Goal: Task Accomplishment & Management: Manage account settings

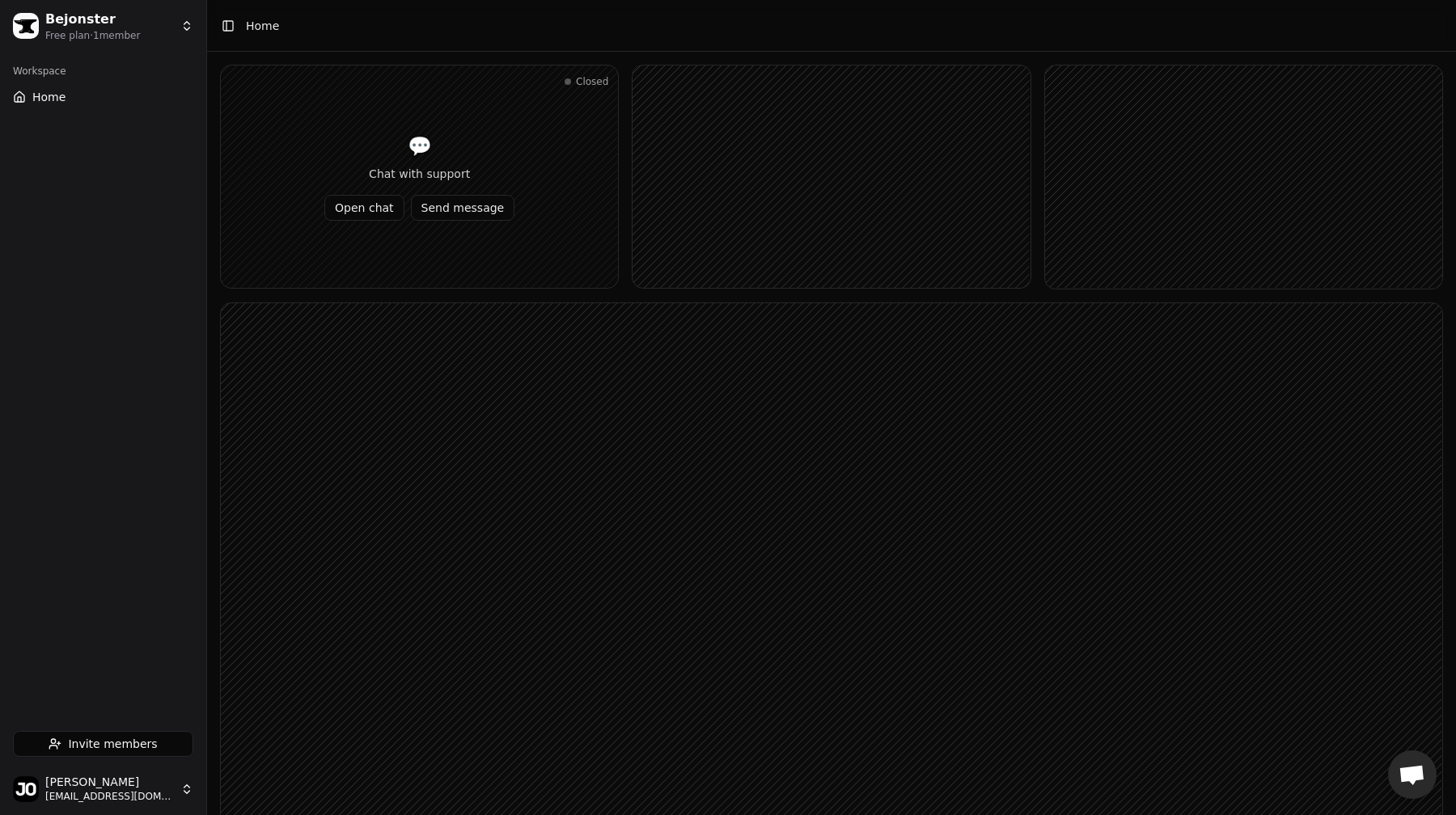
click at [133, 24] on html "Bejonster Free plan · 1 member Workspace Home Invite members Jo B bejonster@gma…" at bounding box center [728, 517] width 1456 height 1036
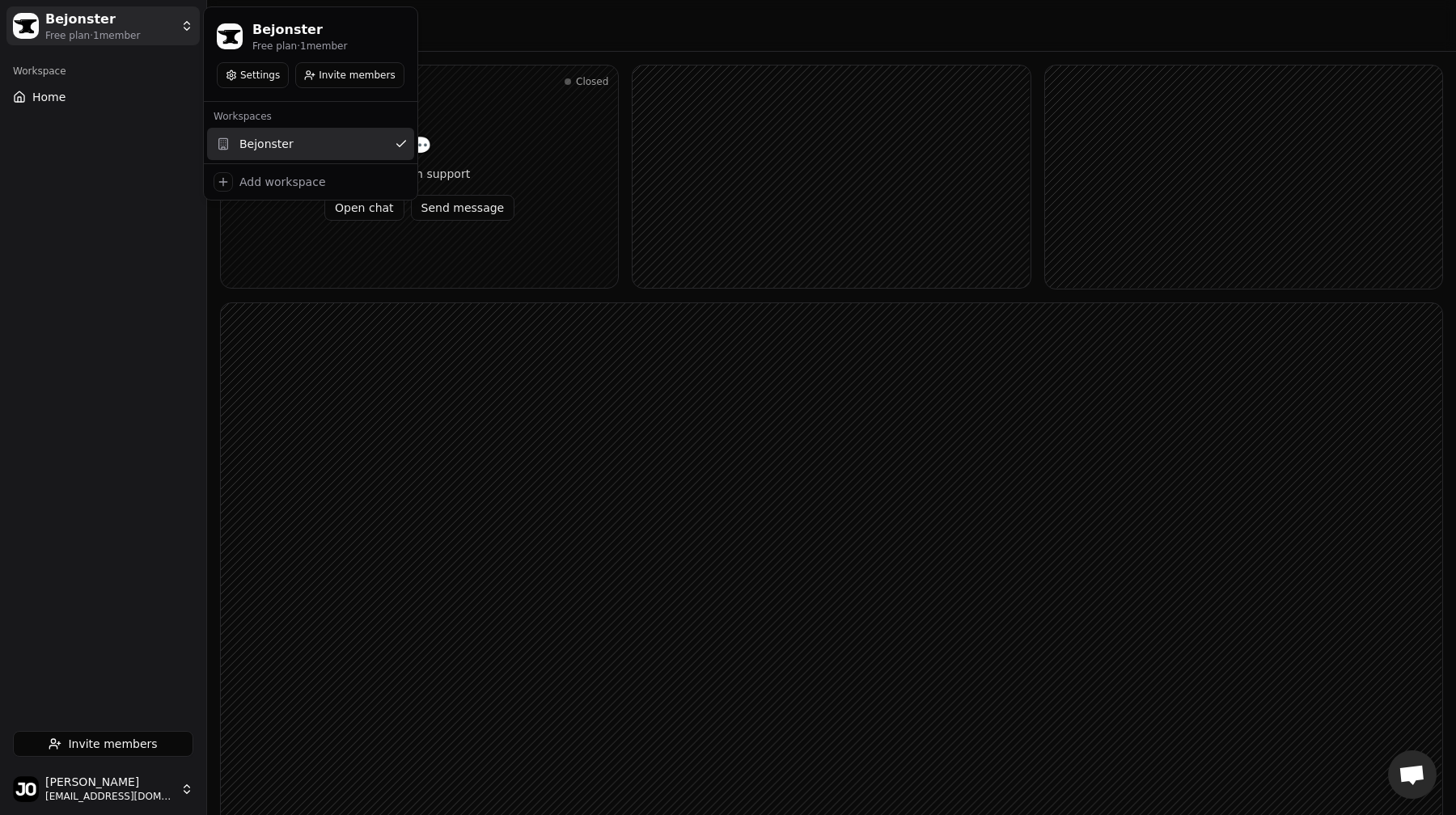
click at [130, 789] on html "Bejonster Free plan · 1 member Workspace Home Invite members Jo B bejonster@gma…" at bounding box center [728, 517] width 1456 height 1036
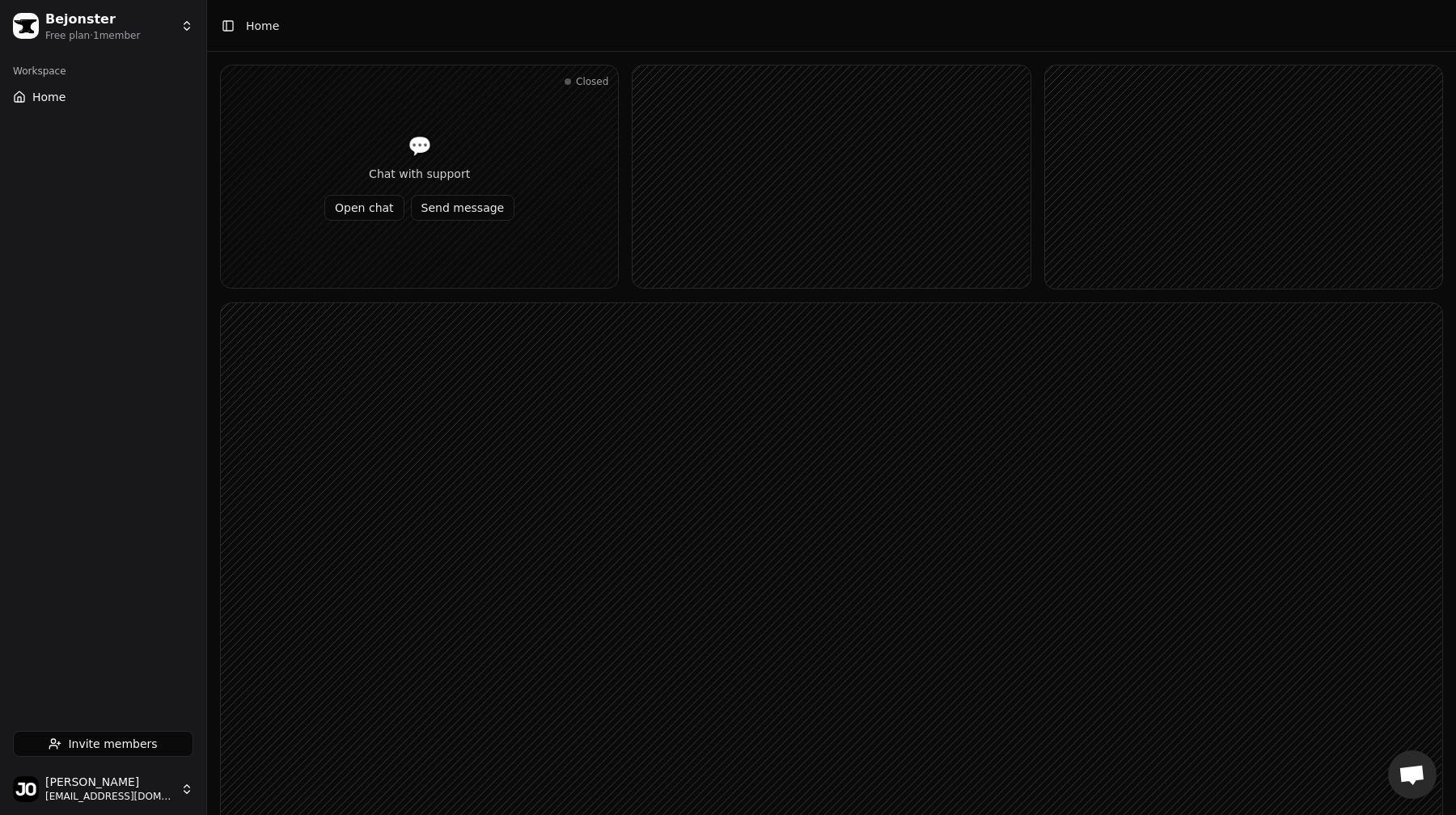
click at [143, 789] on html "Bejonster Free plan · 1 member Workspace Home Invite members Jo B bejonster@gma…" at bounding box center [728, 517] width 1456 height 1036
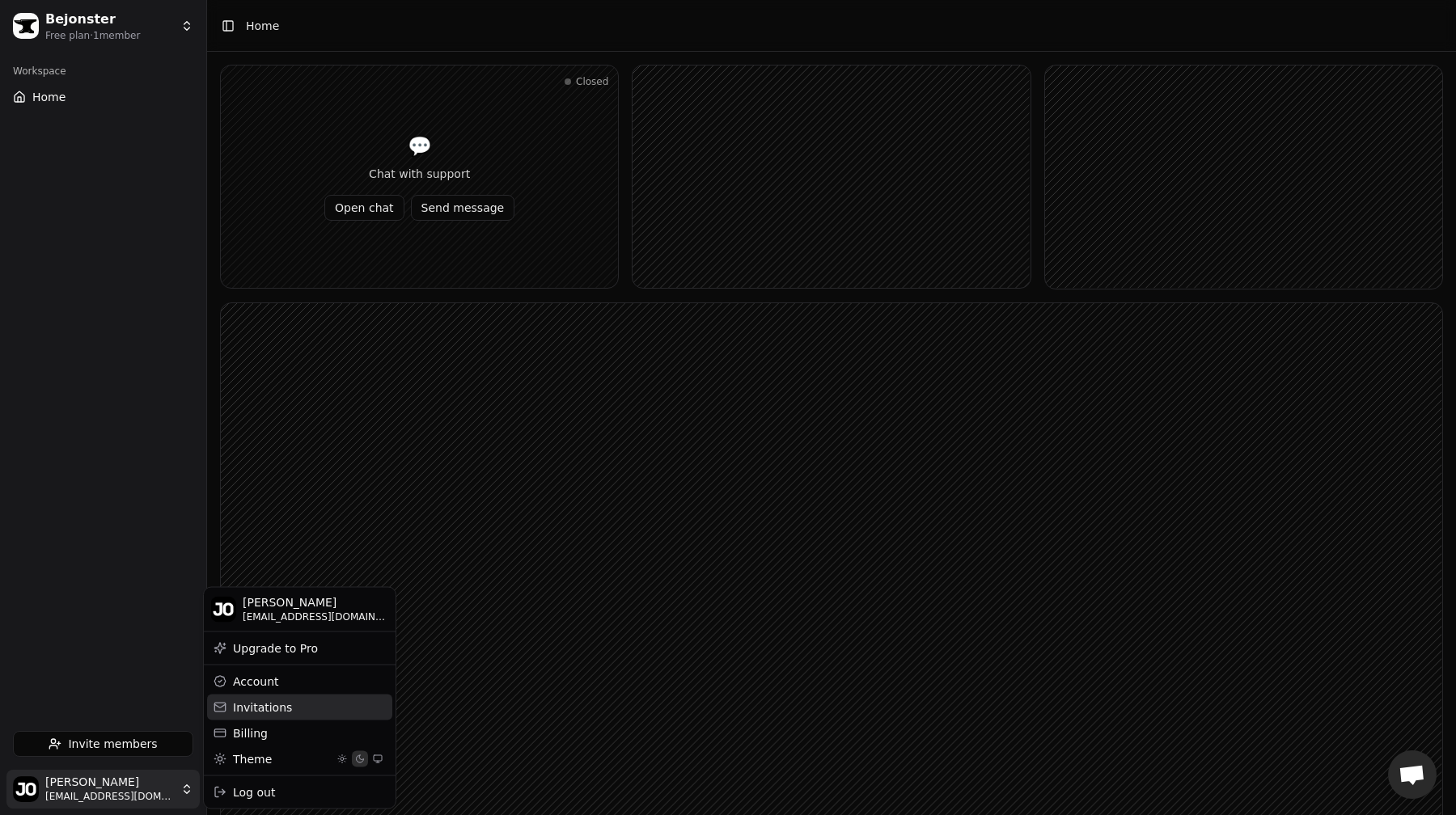
click at [243, 703] on div "Invitations" at bounding box center [299, 707] width 185 height 26
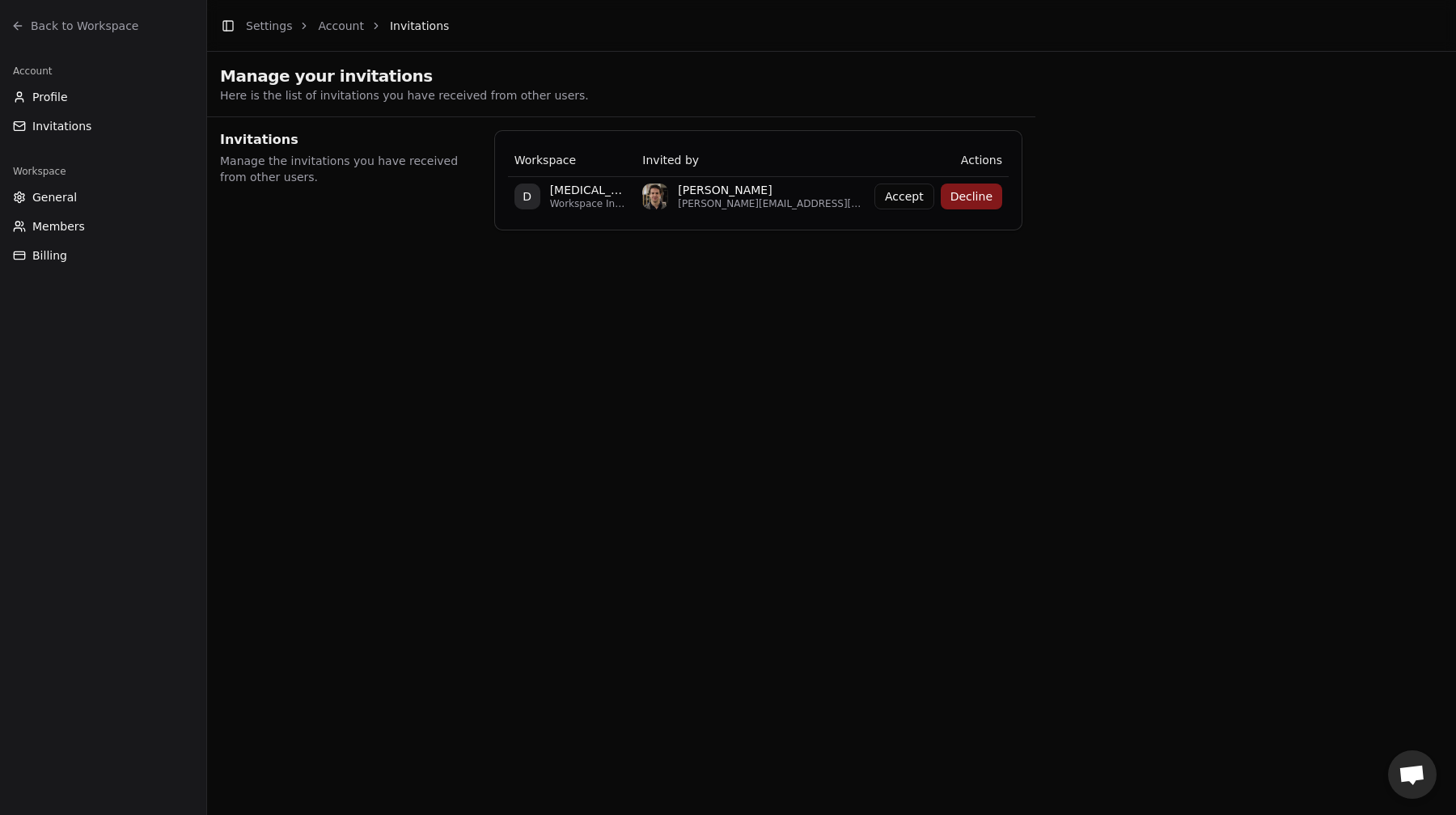
click at [904, 195] on button "Accept" at bounding box center [904, 196] width 60 height 26
click at [919, 188] on link "Switch Workspace" at bounding box center [940, 196] width 124 height 26
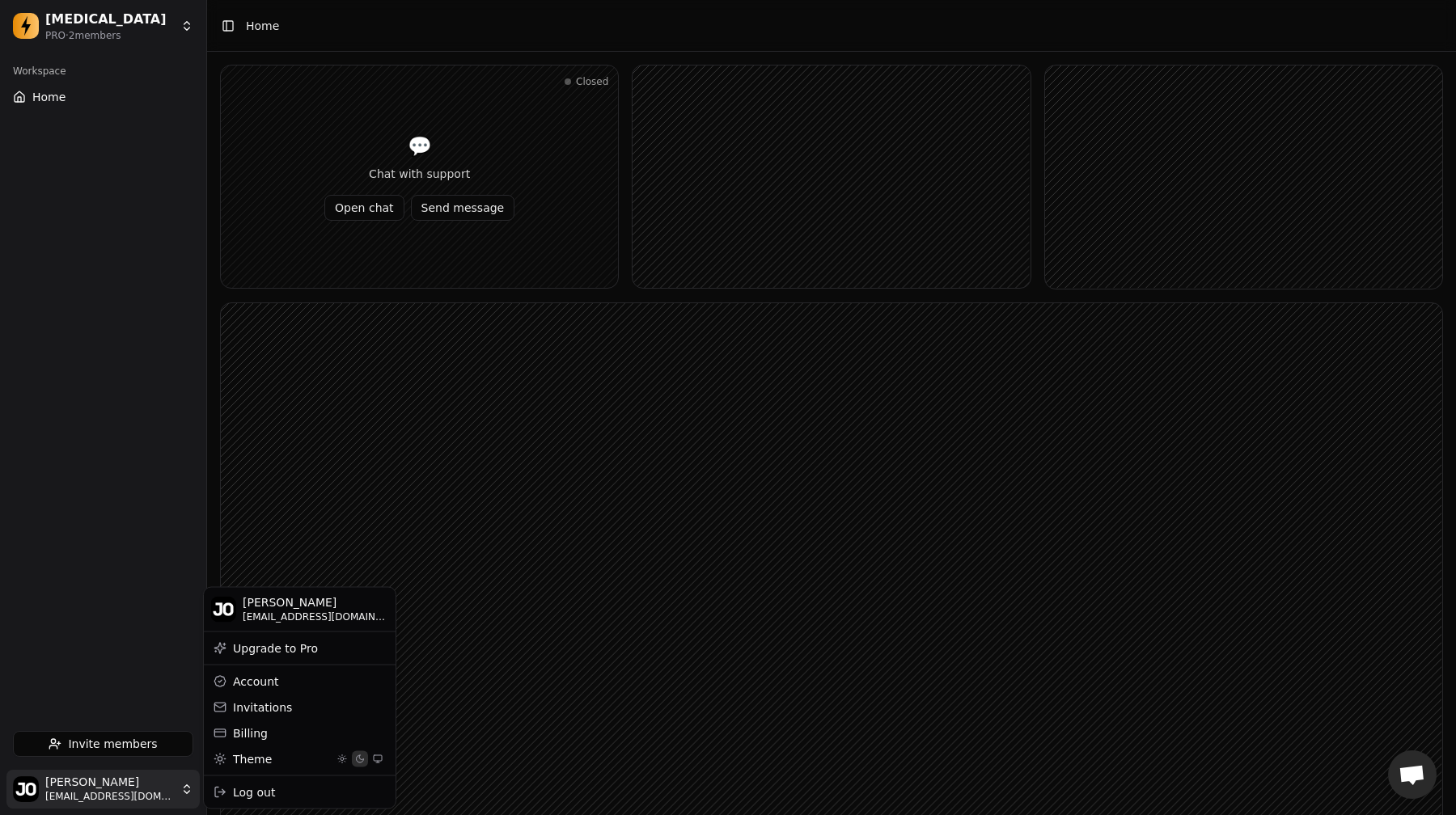
click at [161, 789] on html "Dopamine PRO · 2 member s Workspace Home Invite members Jo B bejonster@gmail.co…" at bounding box center [728, 517] width 1456 height 1036
click at [268, 728] on div "Billing" at bounding box center [299, 733] width 185 height 26
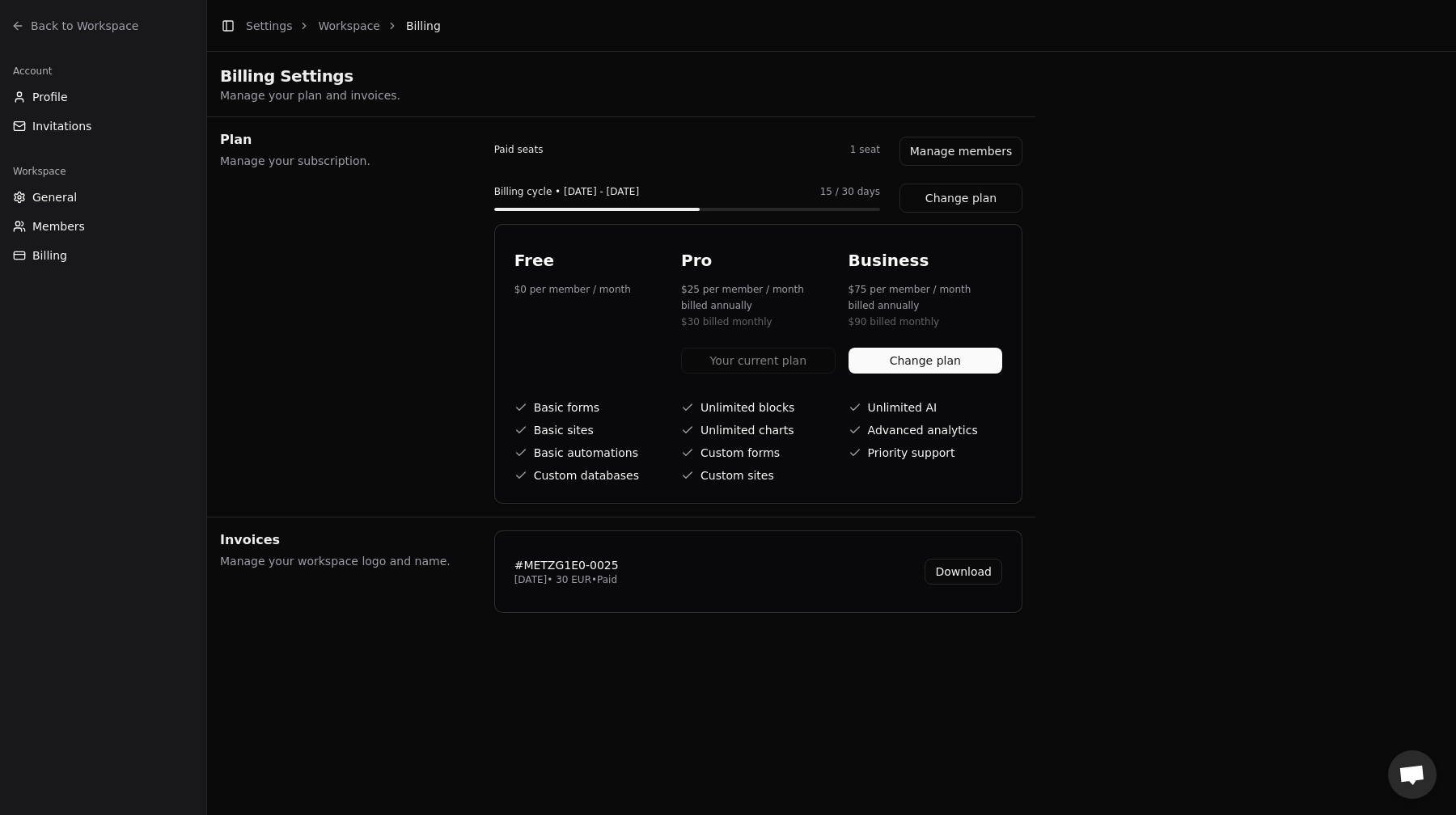
click at [935, 569] on link "Download" at bounding box center [963, 572] width 78 height 26
click at [803, 616] on section "Invoices Manage your workspace logo and name. # METZG1E0-0025 September 10, 202…" at bounding box center [620, 572] width 828 height 108
click at [953, 154] on button "Manage members" at bounding box center [960, 151] width 123 height 29
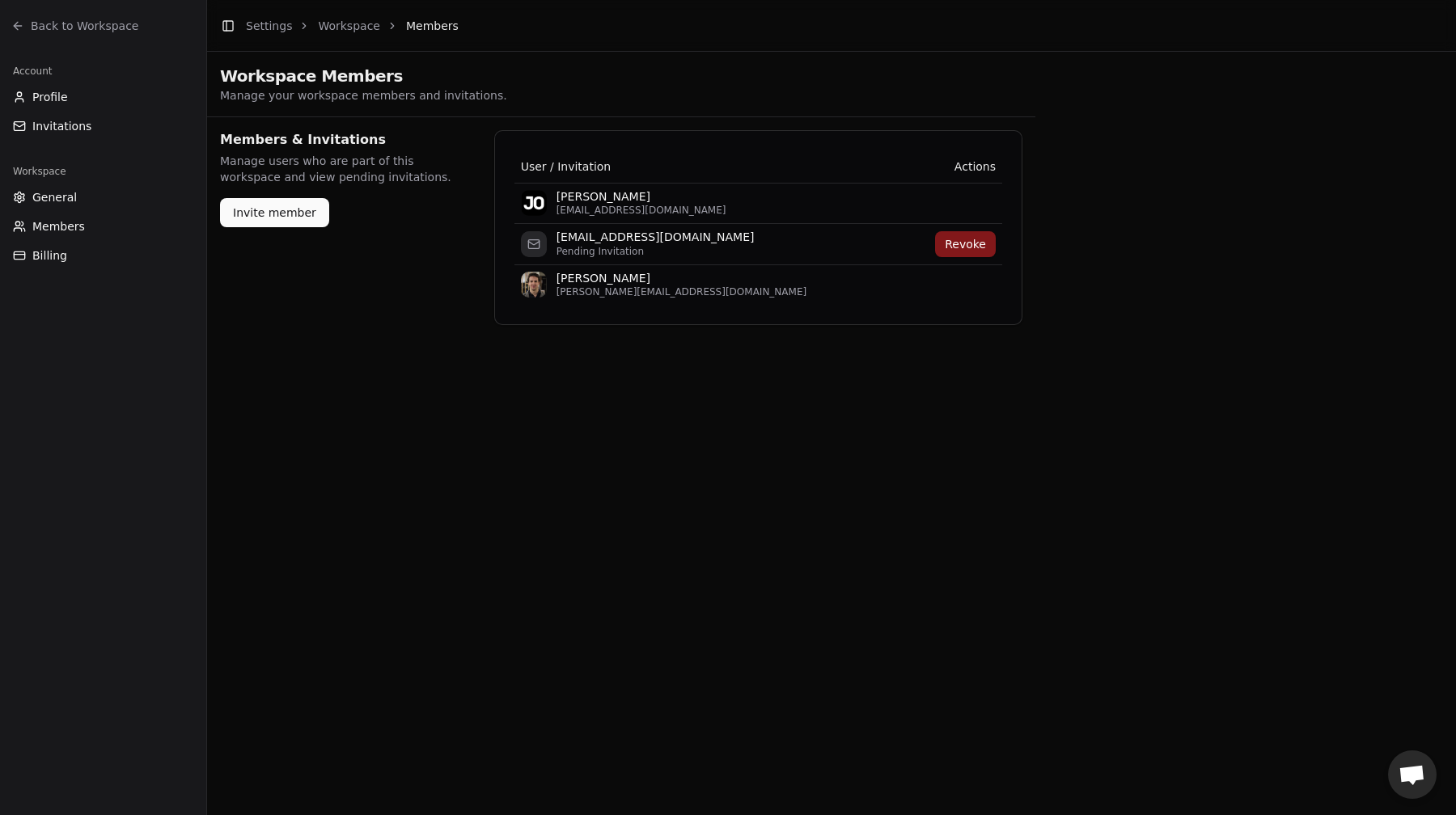
click at [816, 418] on main "Toggle Sidebar Settings Workspace Members Workspace Members Manage your workspa…" at bounding box center [831, 408] width 1248 height 815
click at [56, 31] on span "Back to Workspace" at bounding box center [84, 25] width 107 height 17
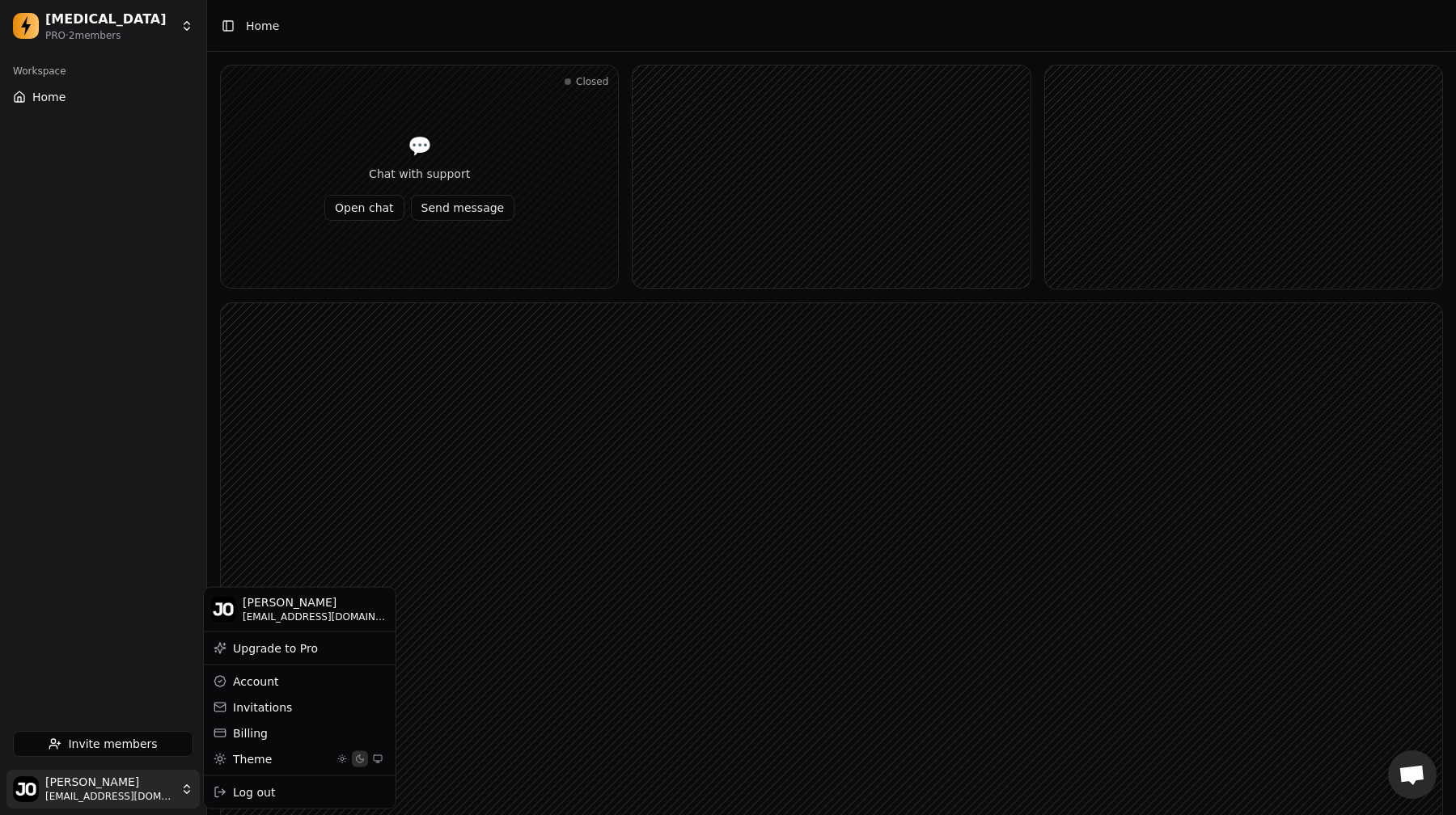
click at [135, 796] on html "Dopamine PRO · 2 member s Workspace Home Invite members Jo B bejonster@gmail.co…" at bounding box center [728, 517] width 1456 height 1036
click at [270, 789] on div "Log out" at bounding box center [299, 792] width 185 height 26
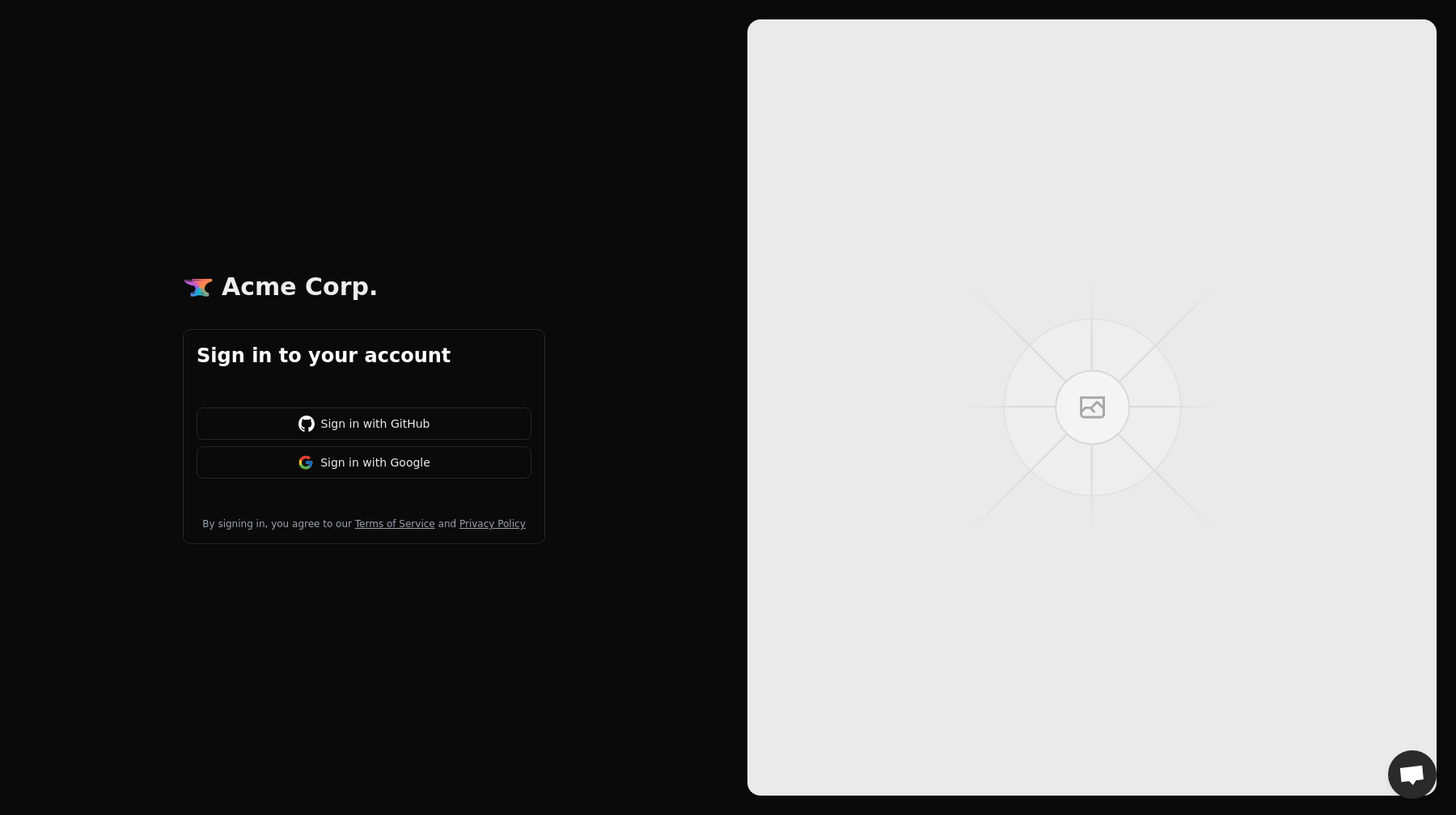
click at [315, 428] on img at bounding box center [306, 424] width 17 height 17
